Goal: Information Seeking & Learning: Learn about a topic

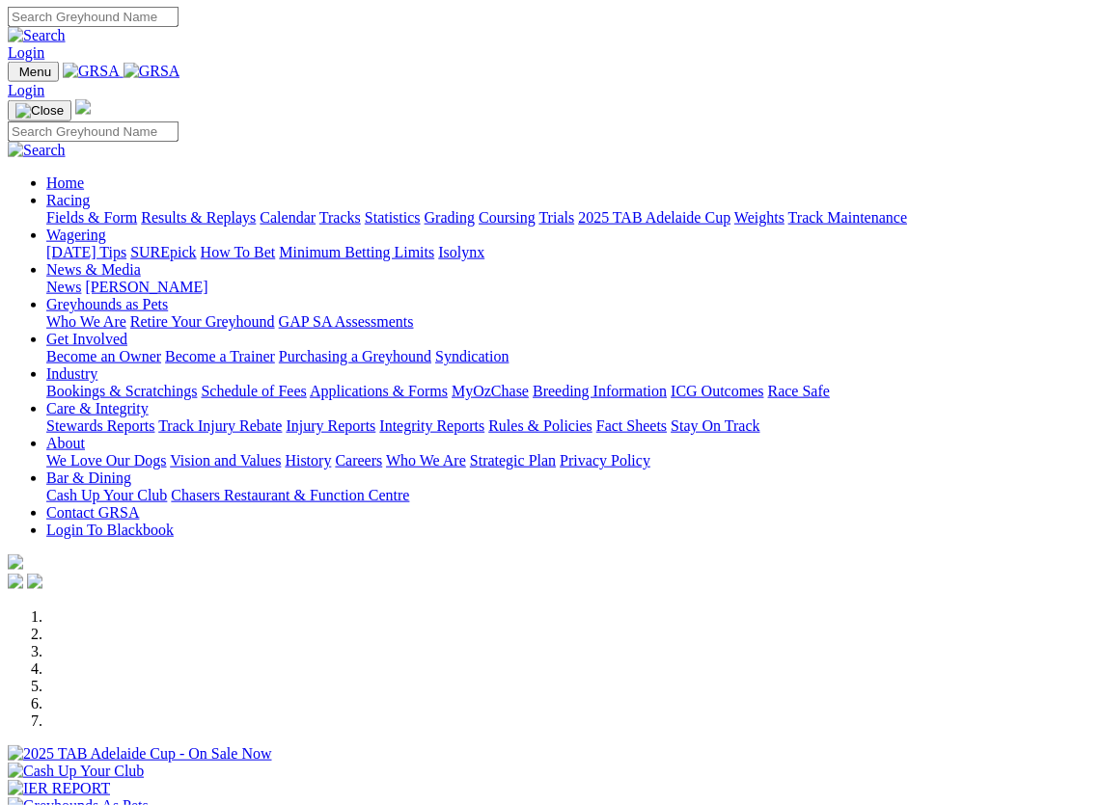
click at [106, 227] on link "Wagering" at bounding box center [76, 235] width 60 height 16
click at [90, 192] on link "Racing" at bounding box center [67, 200] width 43 height 16
click at [235, 209] on link "Results & Replays" at bounding box center [198, 217] width 115 height 16
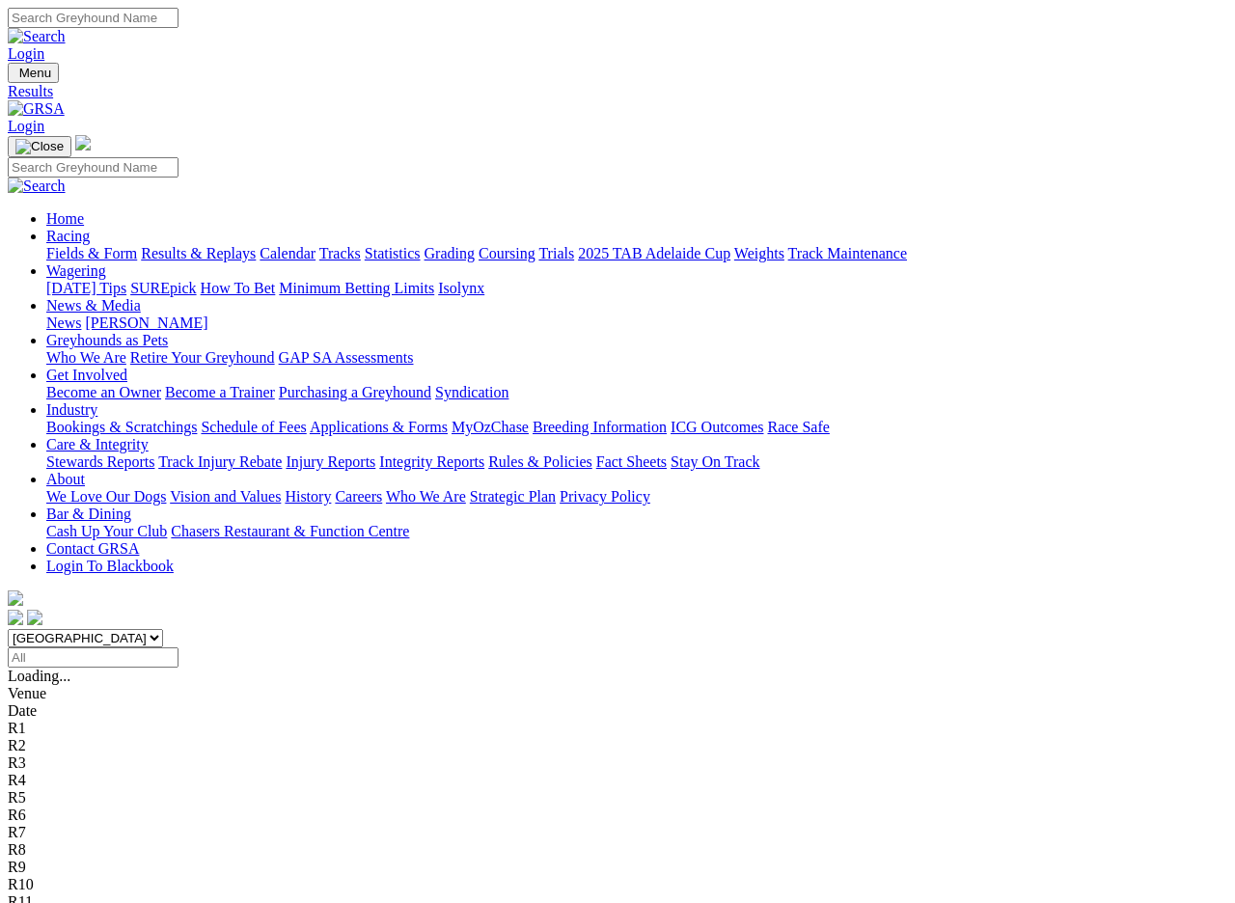
scroll to position [2, 0]
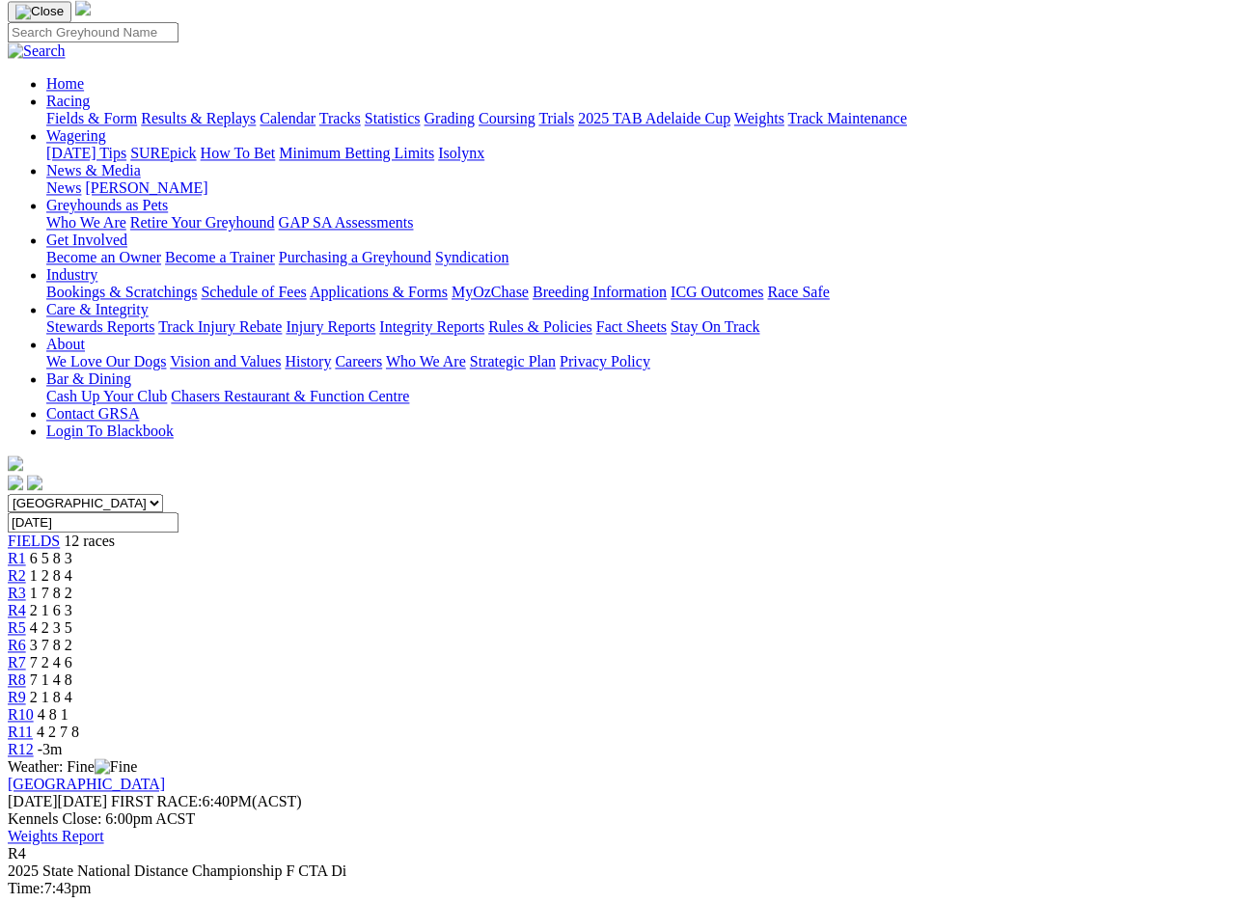
scroll to position [139, 0]
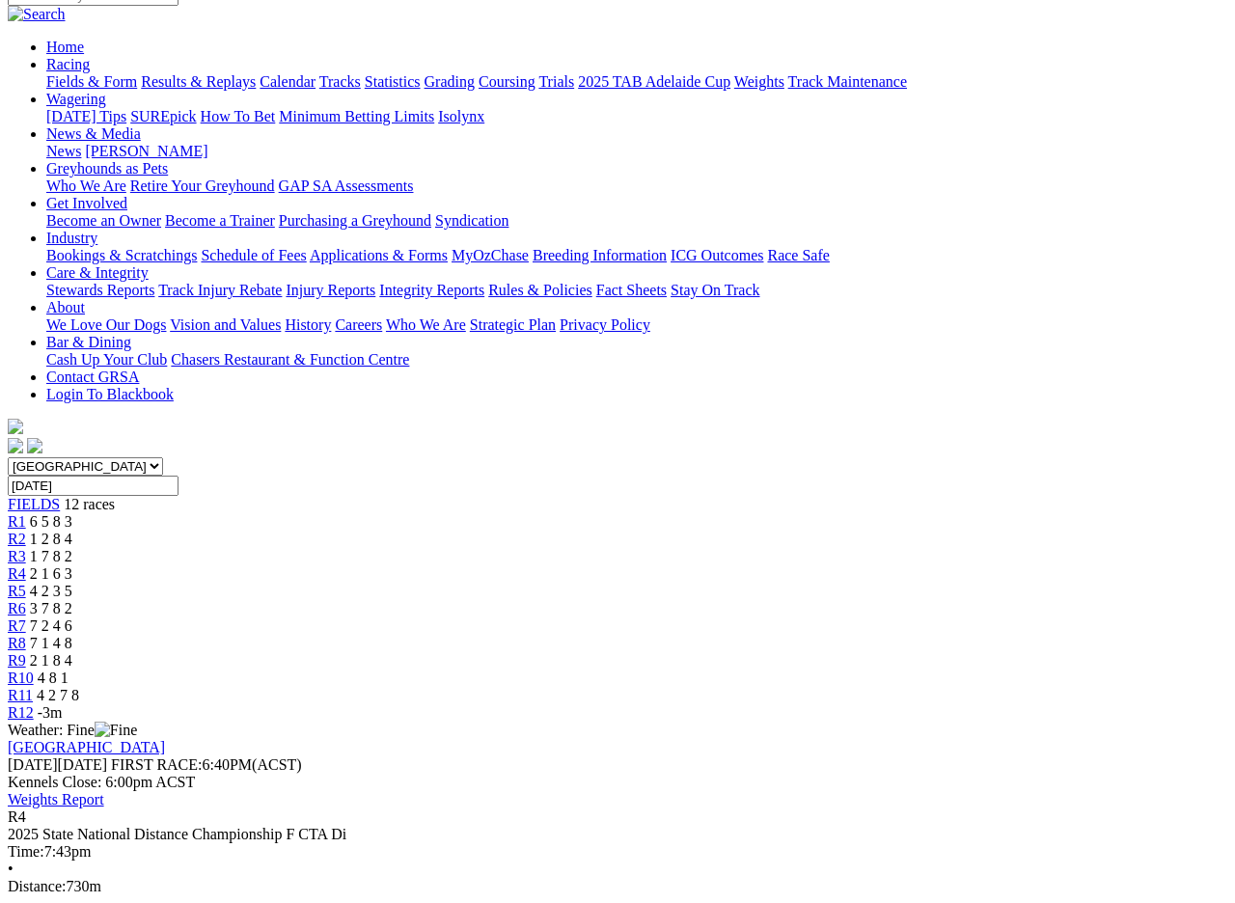
scroll to position [161, 0]
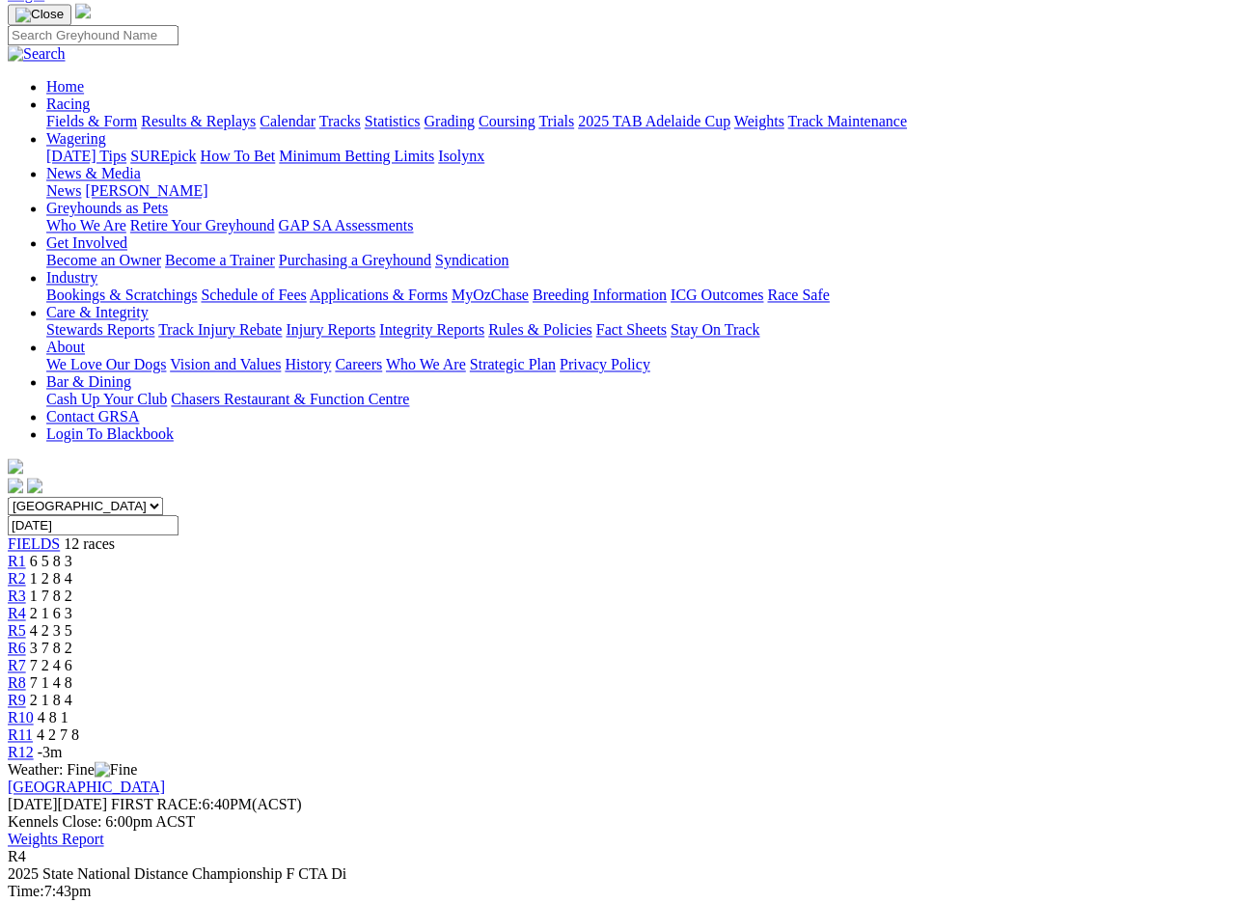
scroll to position [185, 0]
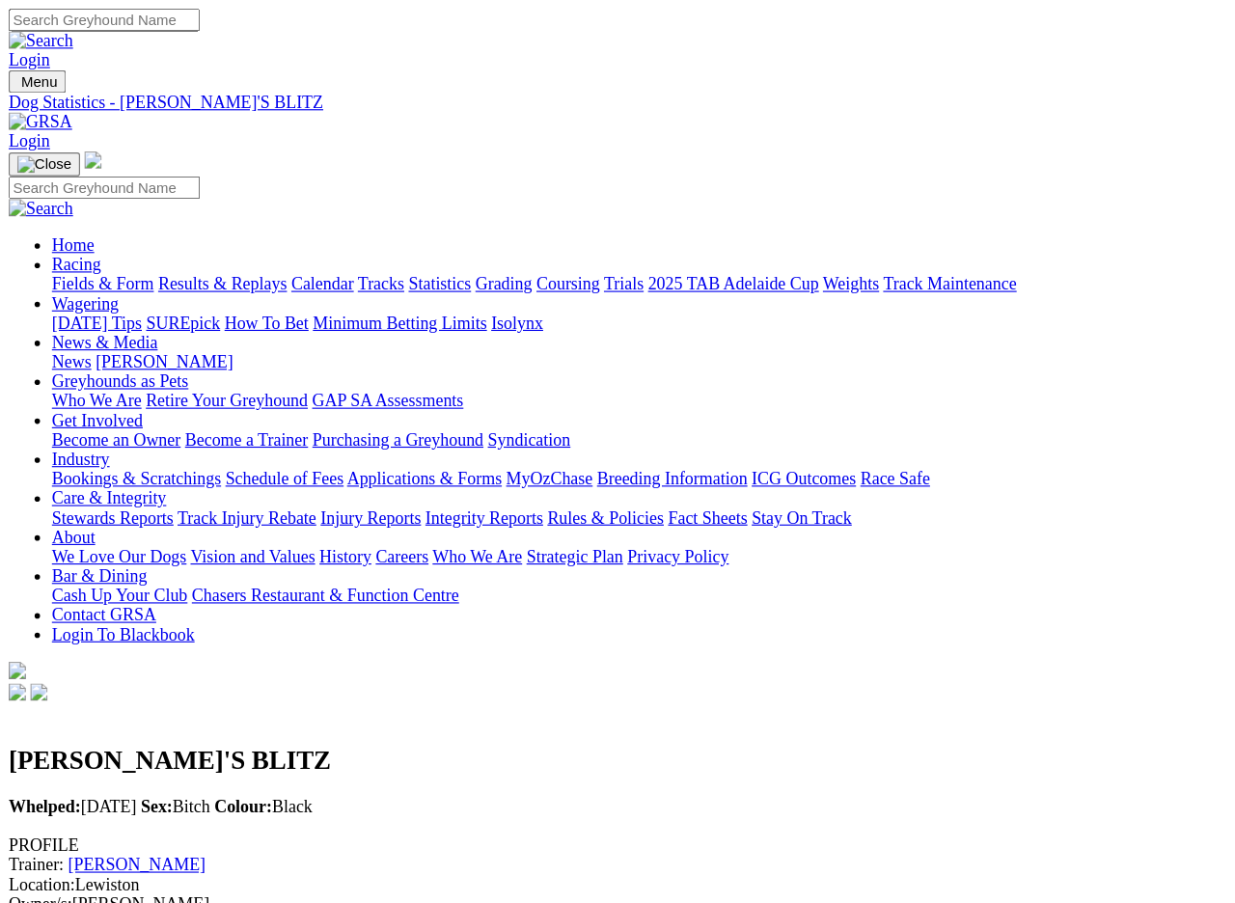
scroll to position [2, 0]
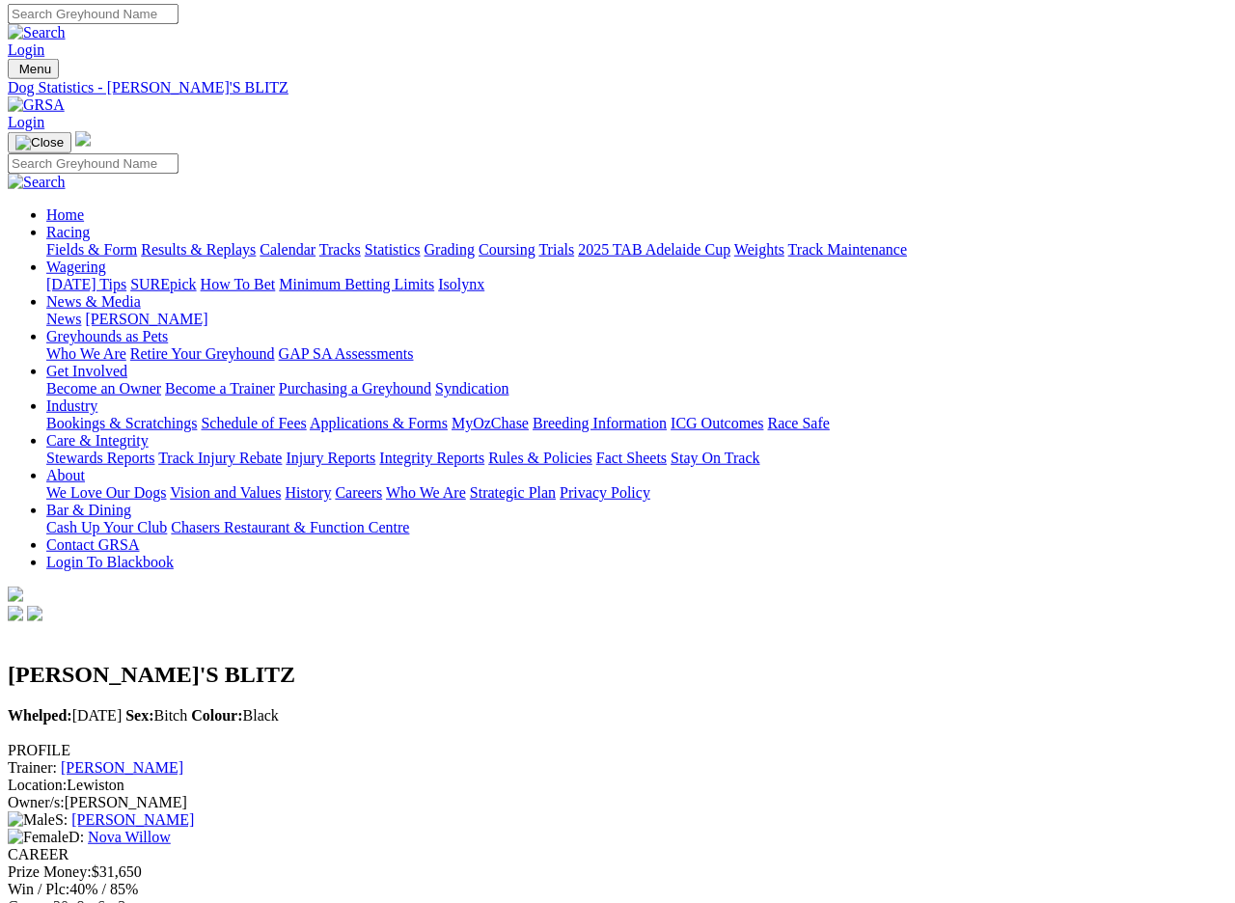
scroll to position [0, 0]
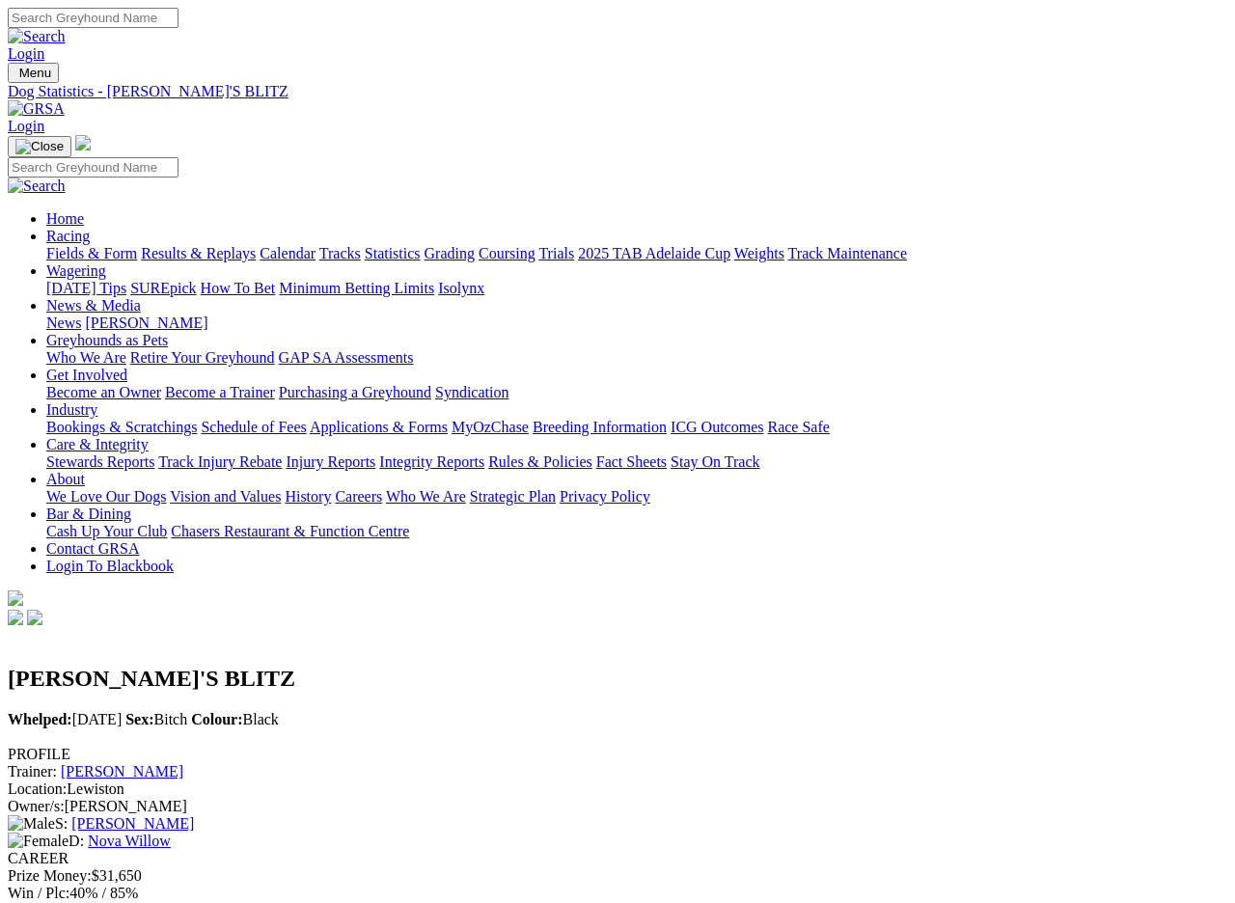
click at [42, 64] on nav "Menu Dog Statistics - ISABELLA'S BLITZ Login Home Racing Fields & Form Results …" at bounding box center [617, 346] width 1219 height 566
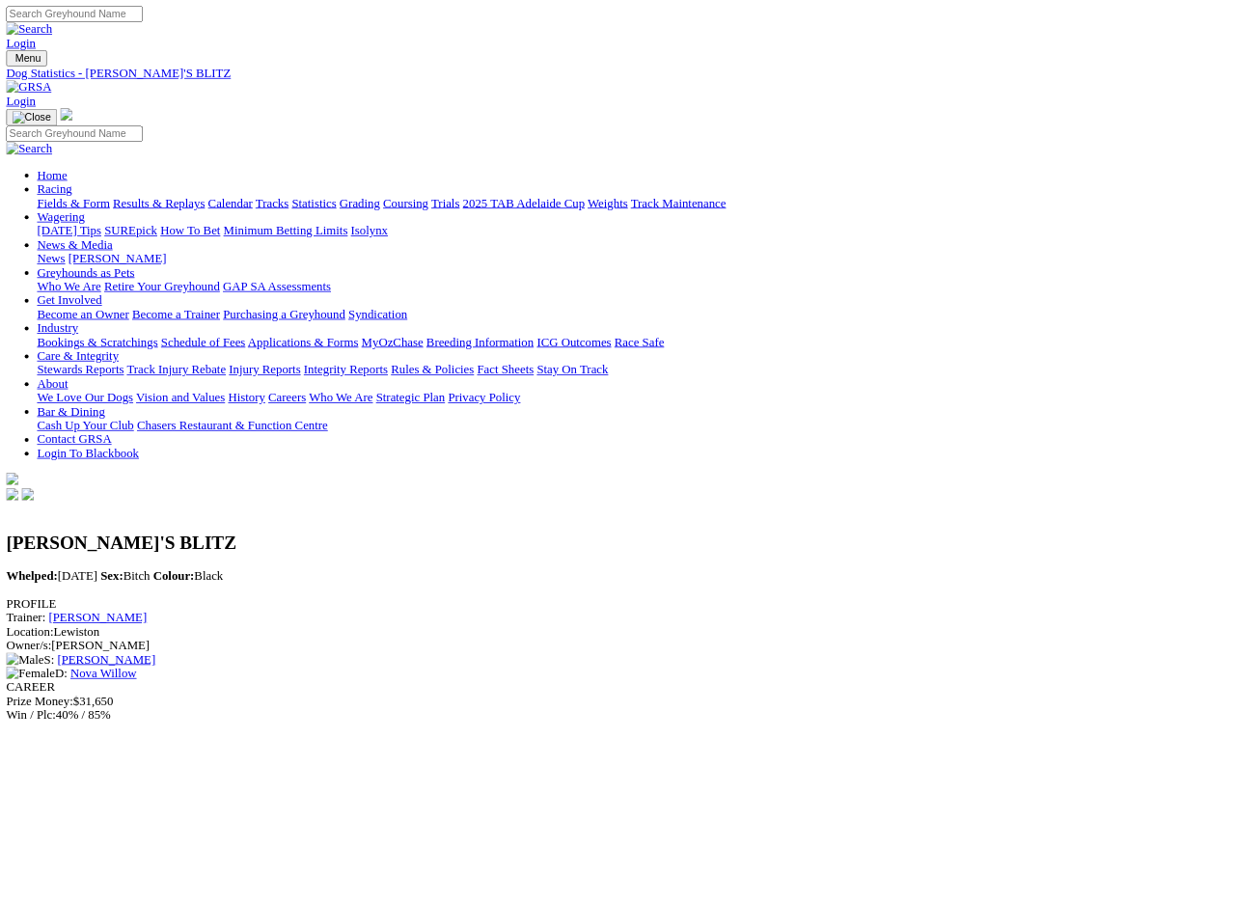
click at [90, 228] on link "Racing" at bounding box center [67, 236] width 43 height 16
click at [84, 245] on link "Fields & Form" at bounding box center [91, 253] width 91 height 16
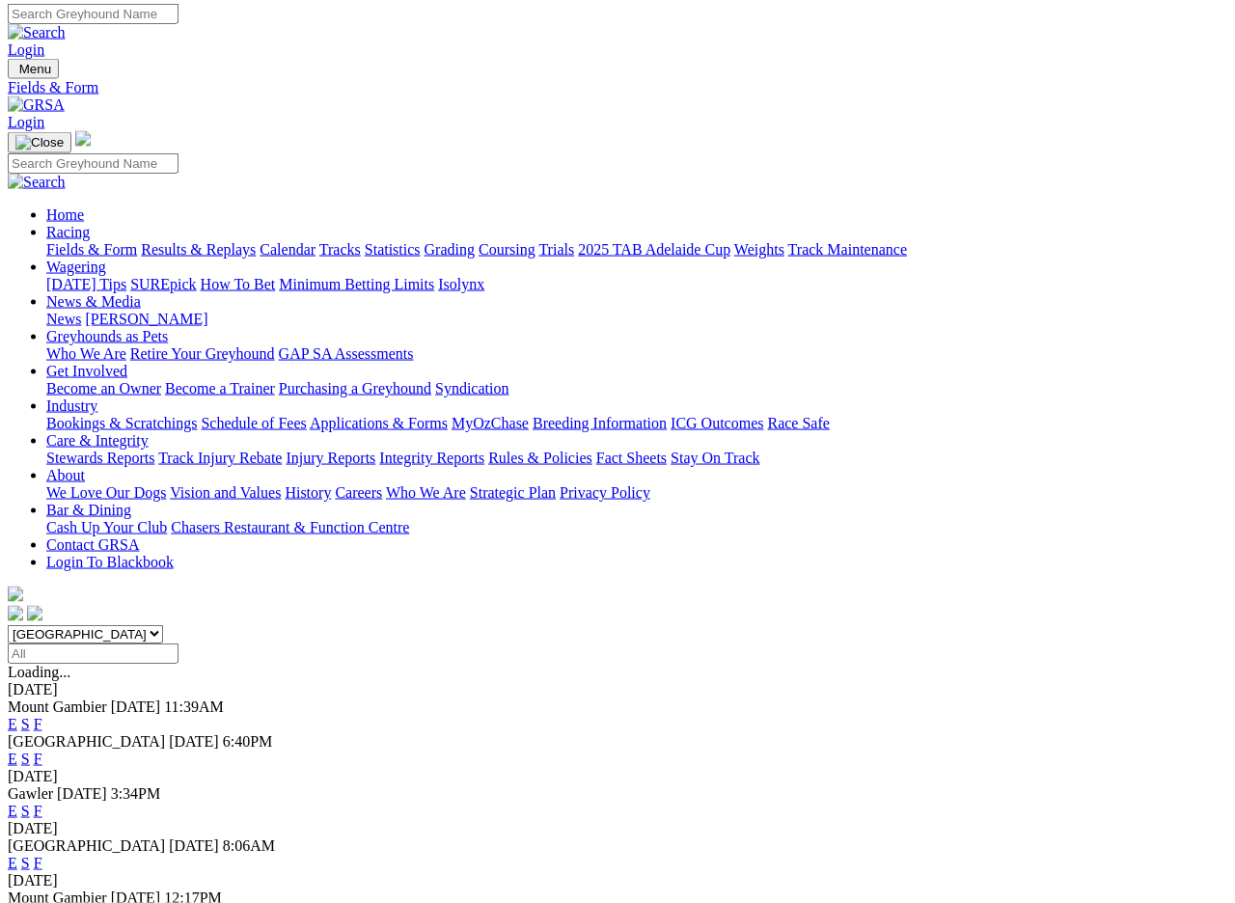
scroll to position [3, 0]
click at [42, 751] on link "F" at bounding box center [38, 759] width 9 height 16
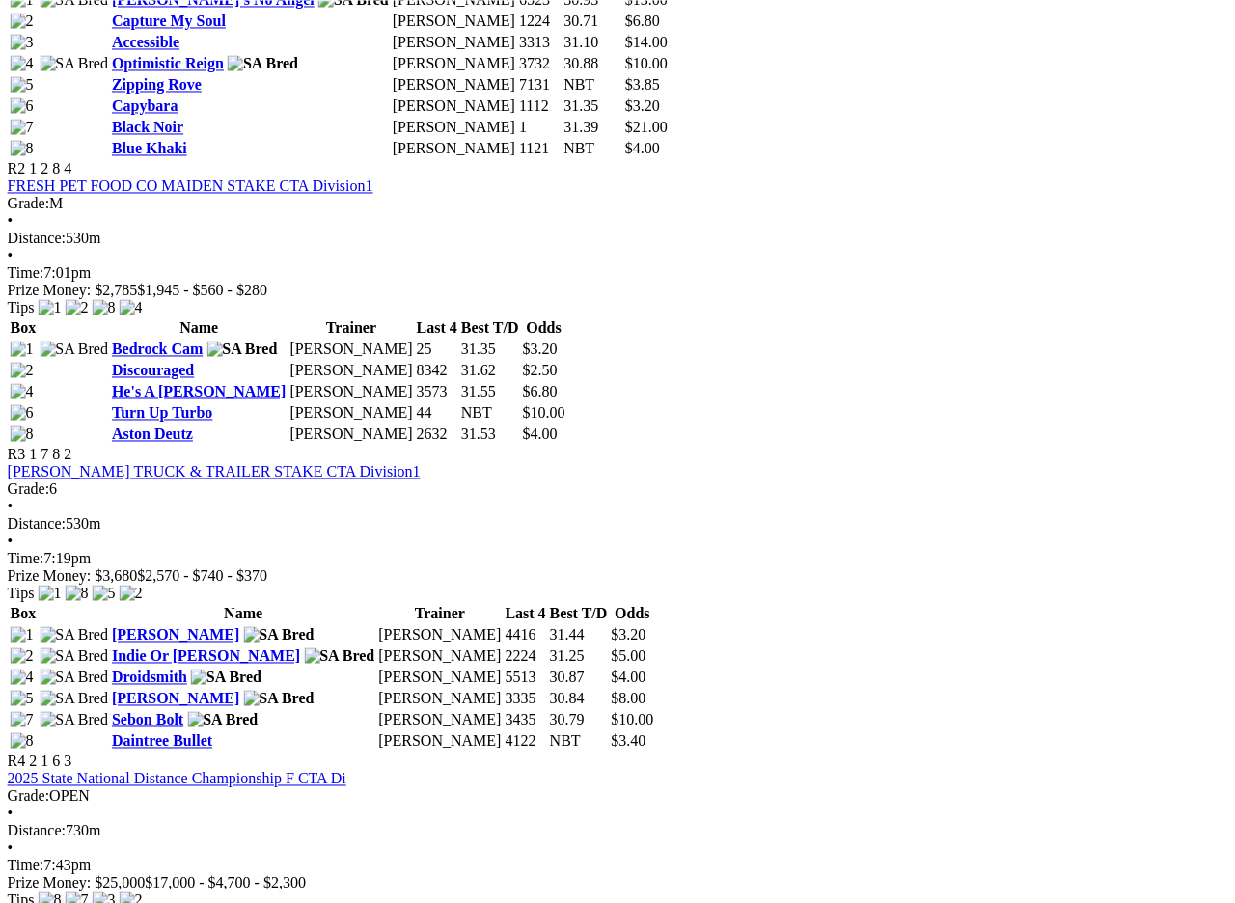
scroll to position [1213, 1]
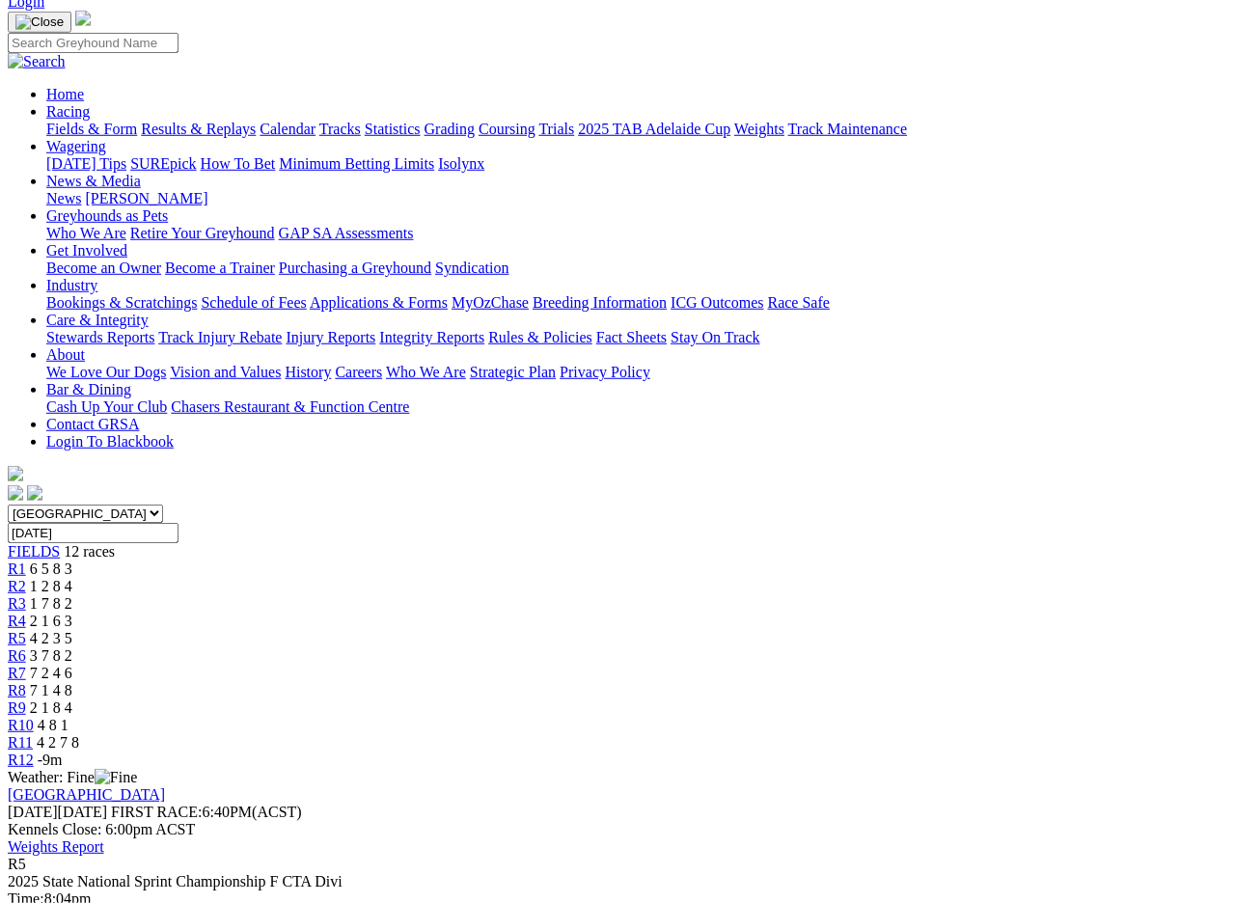
scroll to position [126, 0]
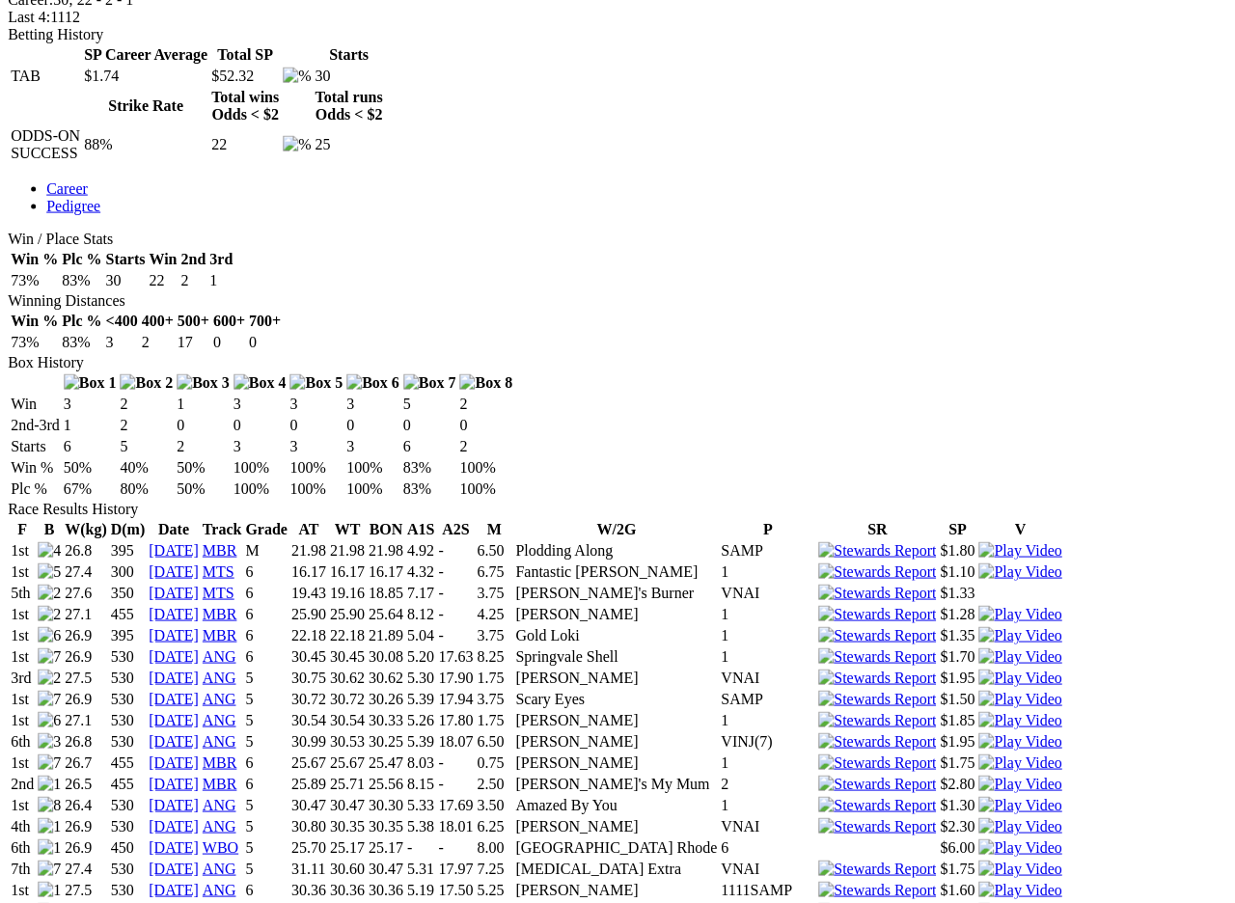
scroll to position [913, 16]
